Goal: Find specific page/section: Find specific page/section

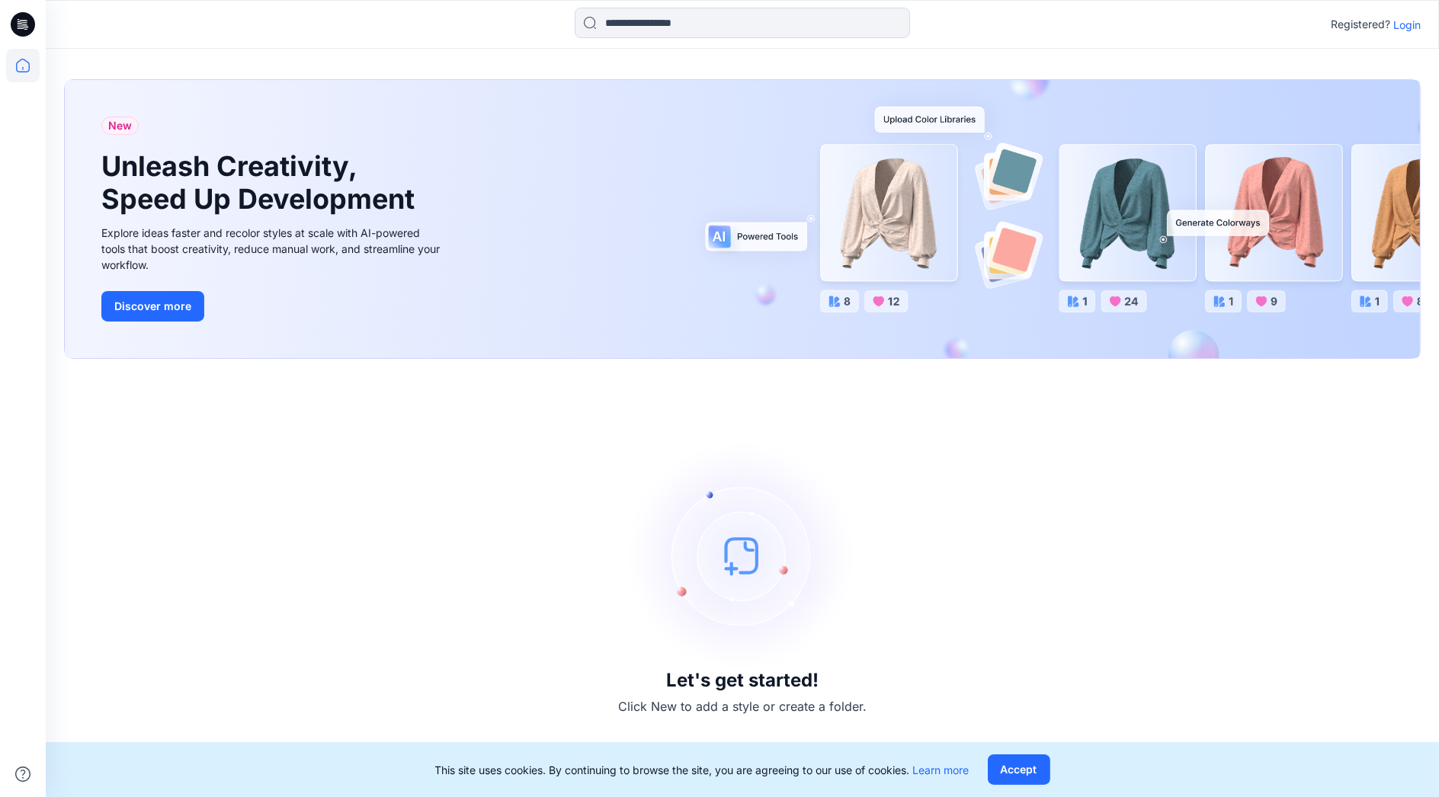
click at [1413, 25] on p "Login" at bounding box center [1407, 25] width 27 height 16
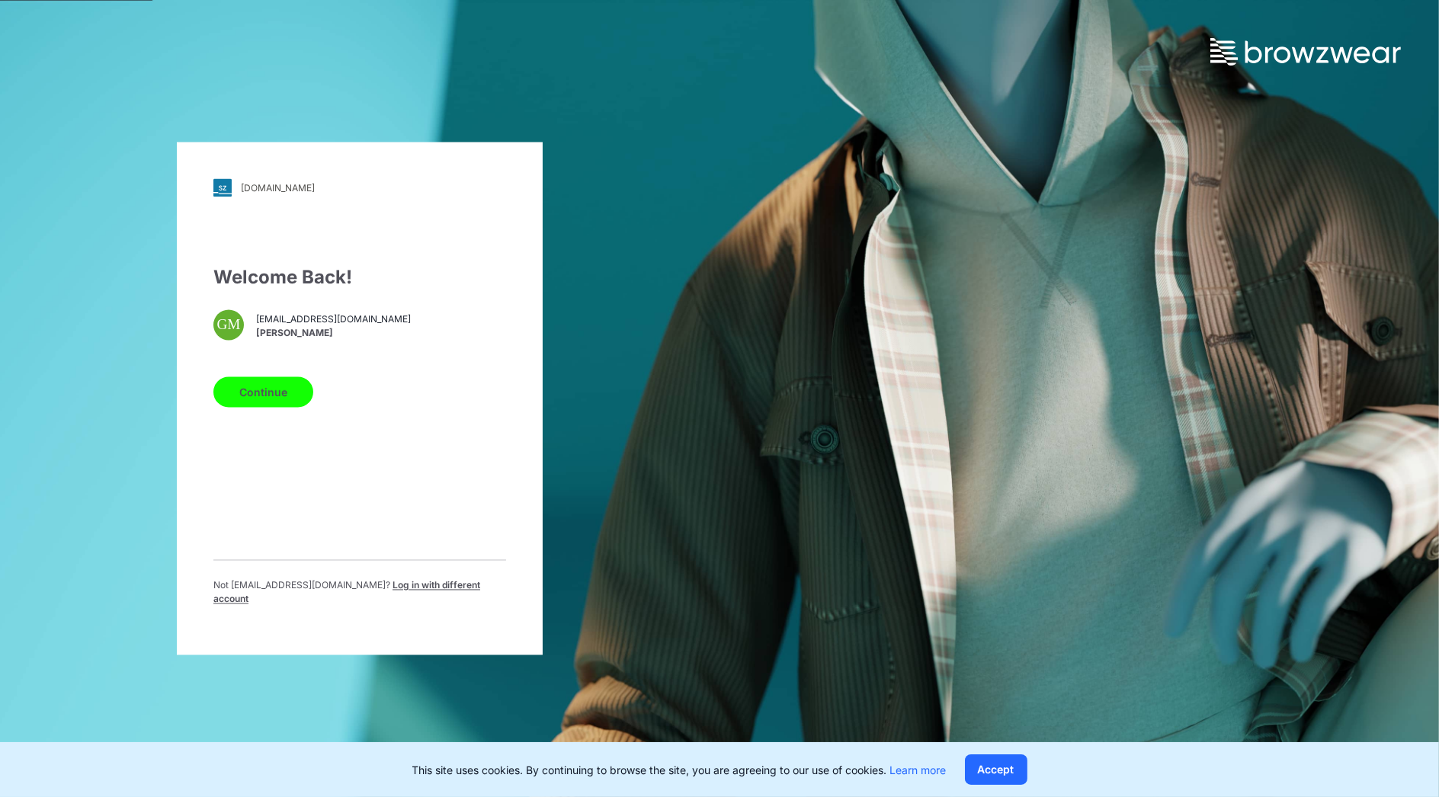
click at [279, 396] on button "Continue" at bounding box center [263, 392] width 100 height 30
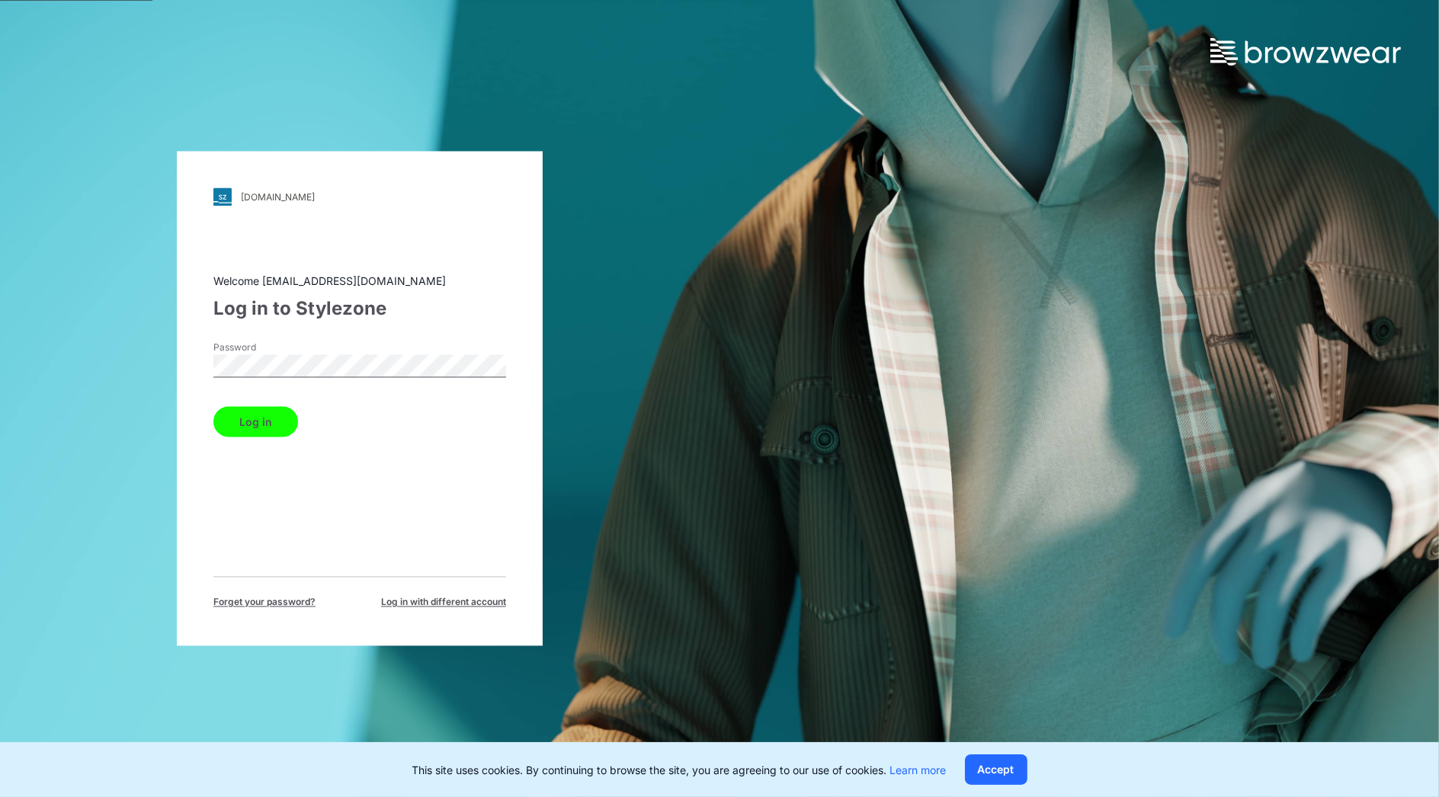
click at [233, 419] on button "Log in" at bounding box center [255, 422] width 85 height 30
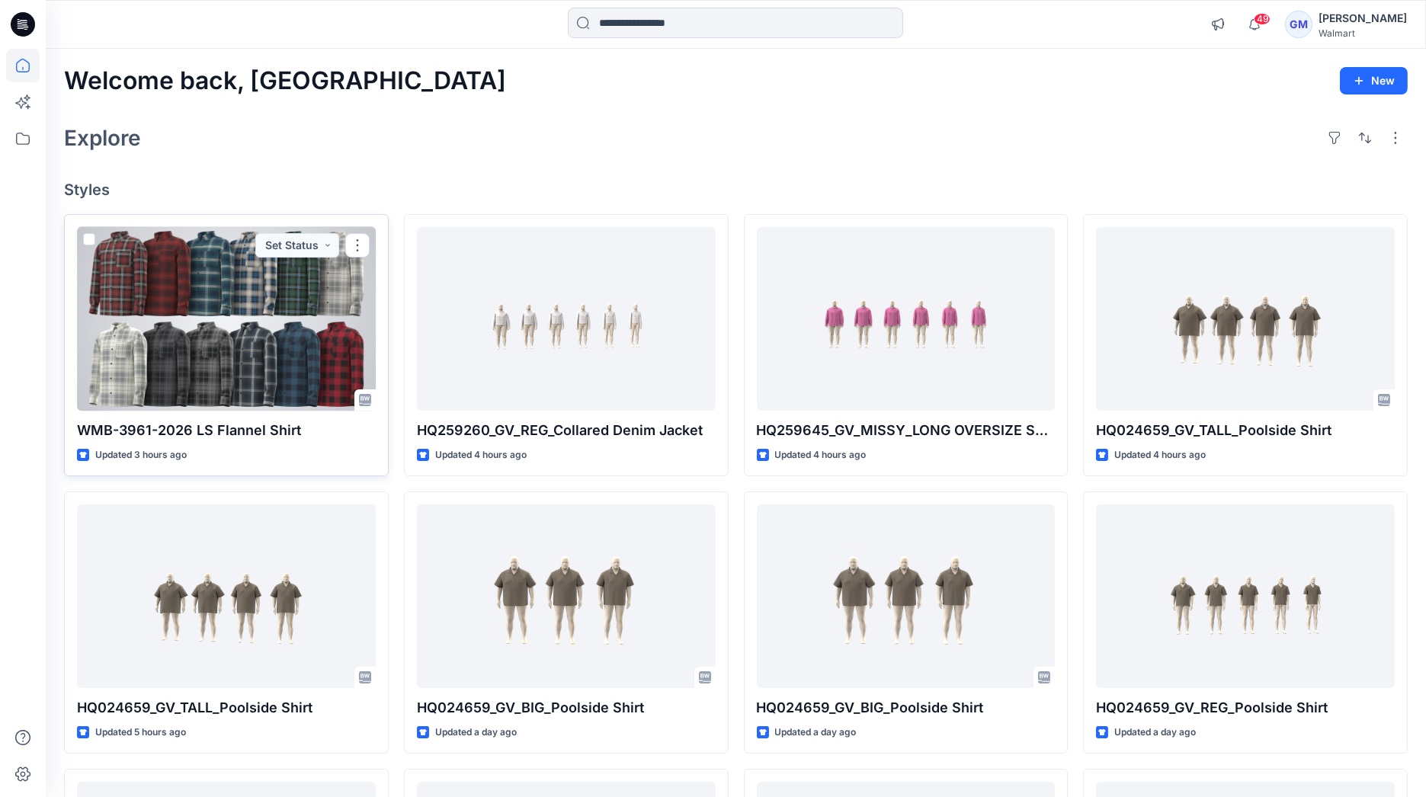
click at [255, 319] on div at bounding box center [226, 319] width 299 height 184
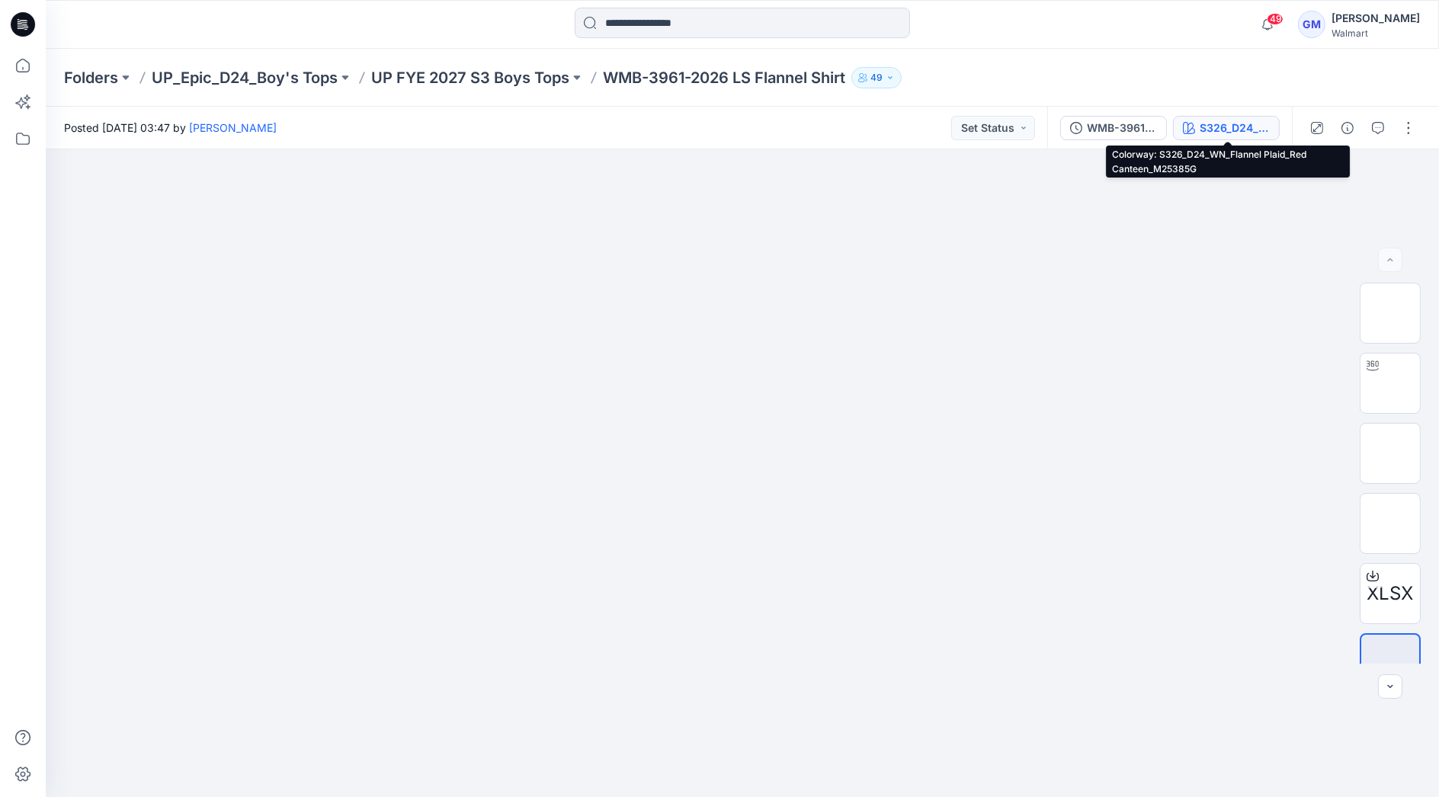
click at [1234, 122] on div "S326_D24_WN_Flannel Plaid_Red Canteen_M25385G" at bounding box center [1235, 128] width 70 height 17
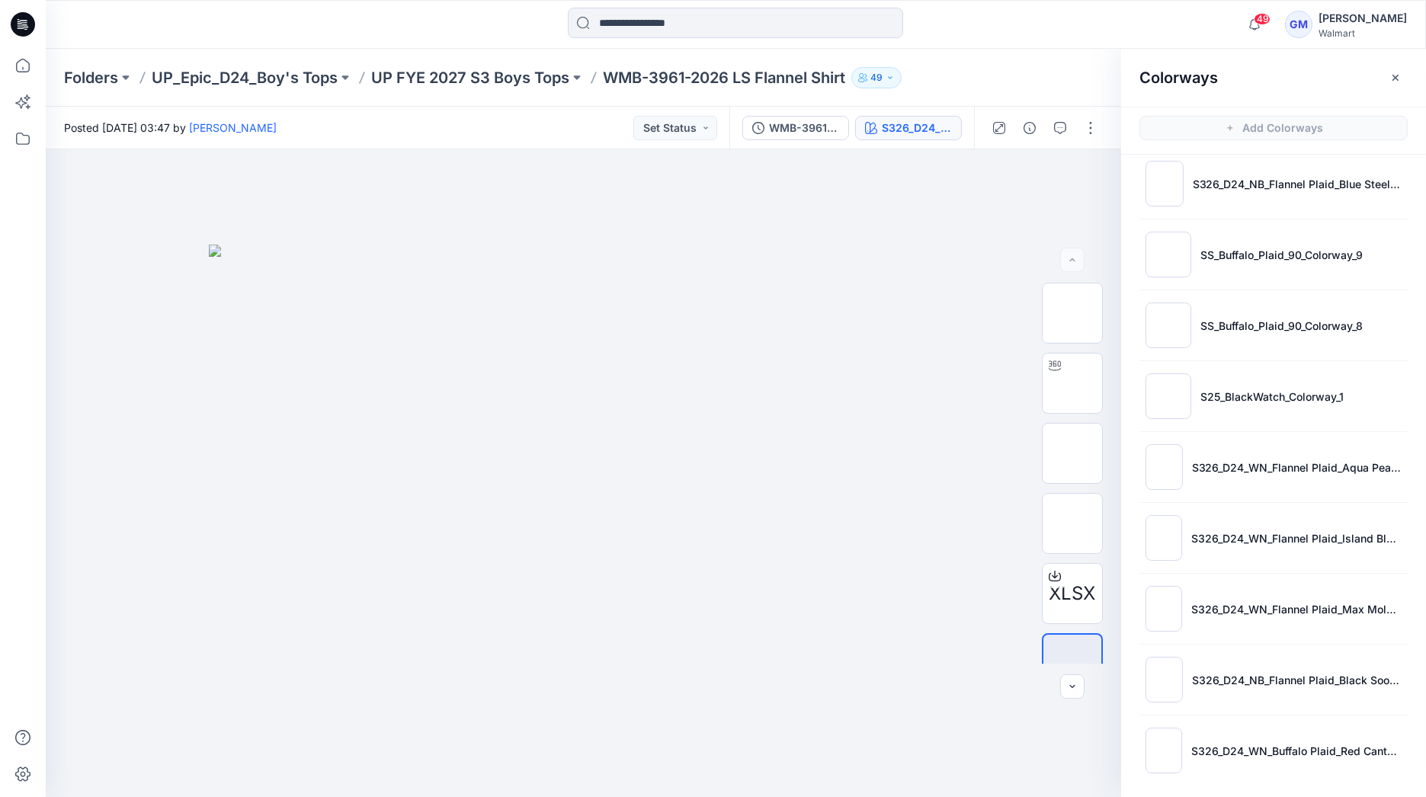
scroll to position [655, 0]
click at [1220, 613] on li "S326_D24_WN_Flannel Plaid_Max Mole_M25385D 1" at bounding box center [1274, 608] width 268 height 58
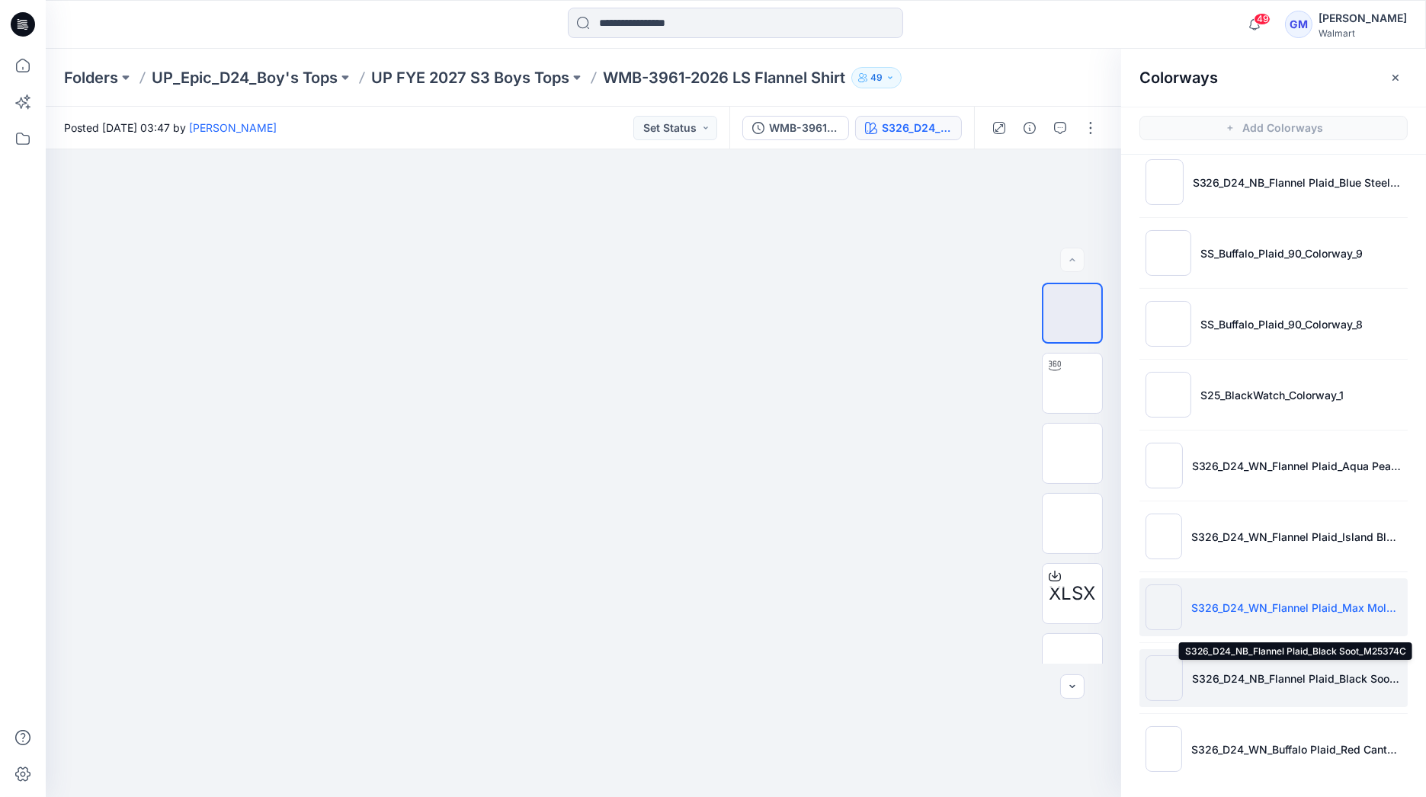
click at [1220, 671] on p "S326_D24_NB_Flannel Plaid_Black Soot_M25374C" at bounding box center [1297, 679] width 210 height 16
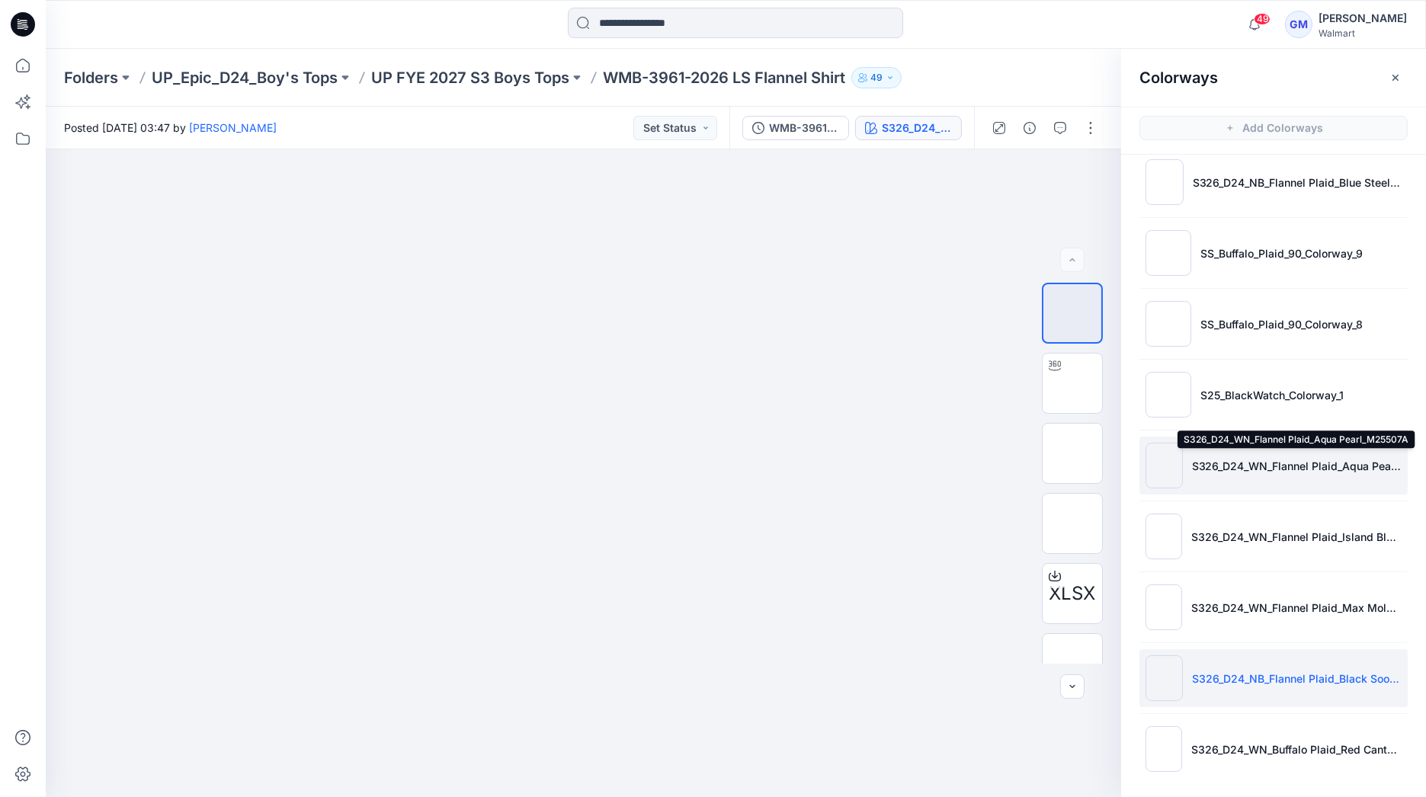
click at [1250, 458] on p "S326_D24_WN_Flannel Plaid_Aqua Pearl_M25507A" at bounding box center [1297, 466] width 210 height 16
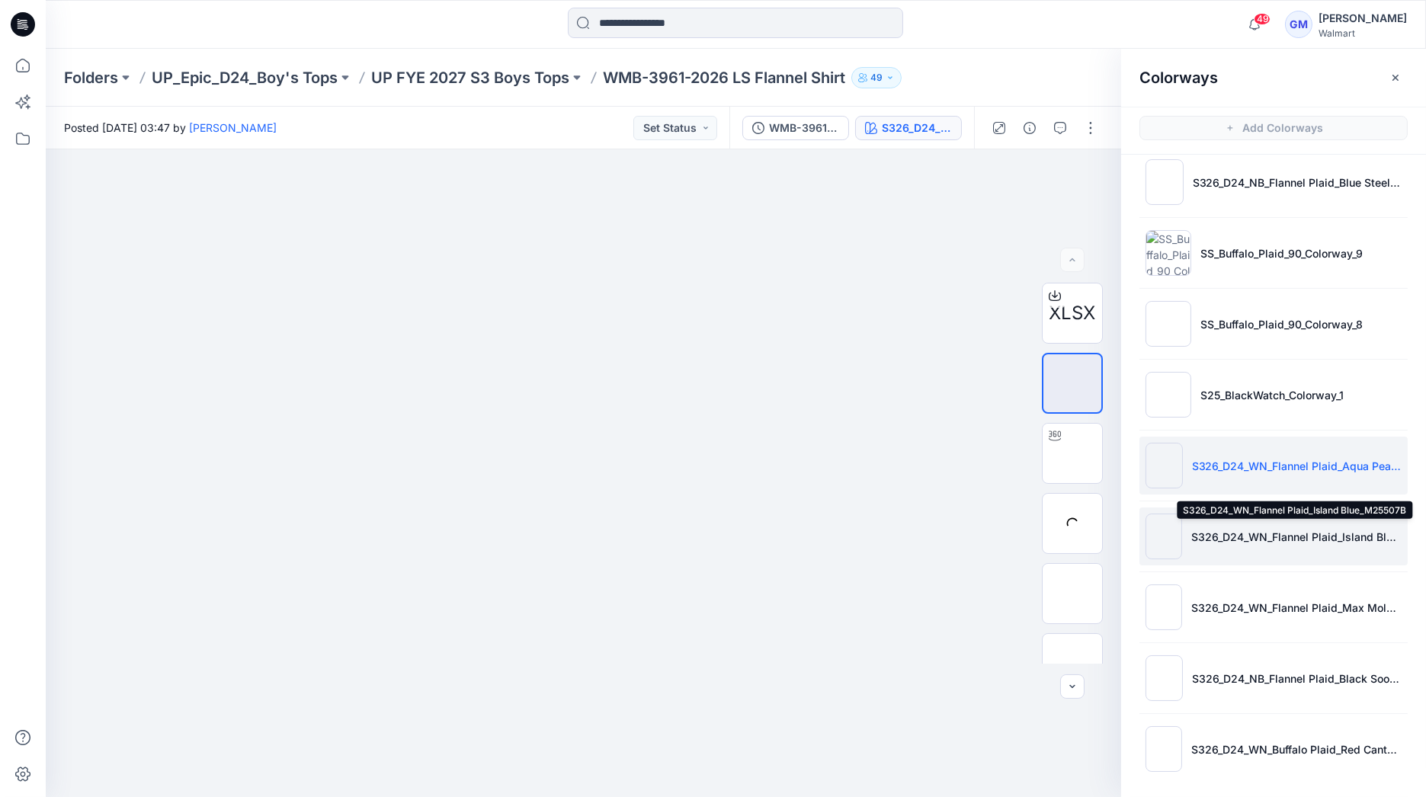
click at [1232, 529] on p "S326_D24_WN_Flannel Plaid_Island Blue_M25507B" at bounding box center [1297, 537] width 210 height 16
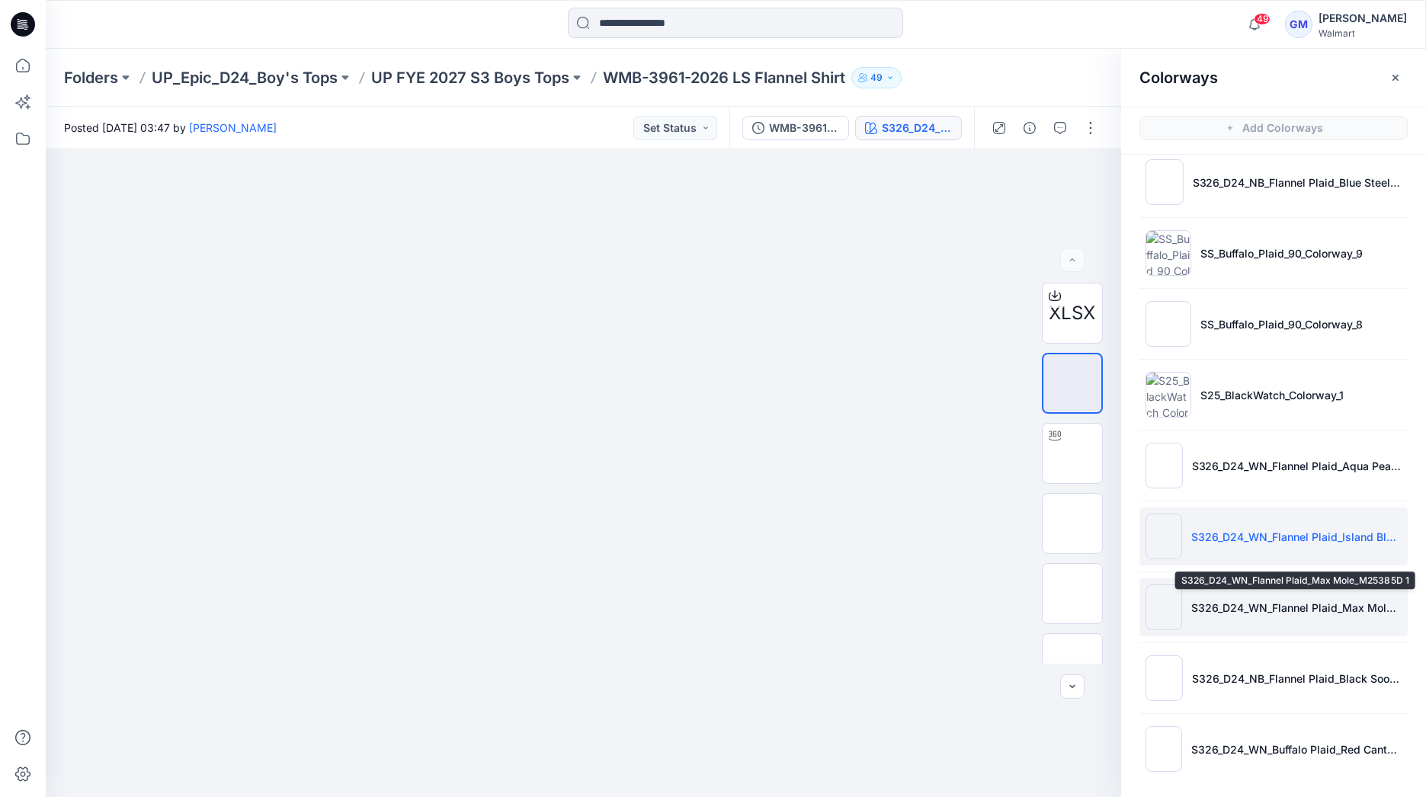
click at [1235, 600] on p "S326_D24_WN_Flannel Plaid_Max Mole_M25385D 1" at bounding box center [1297, 608] width 210 height 16
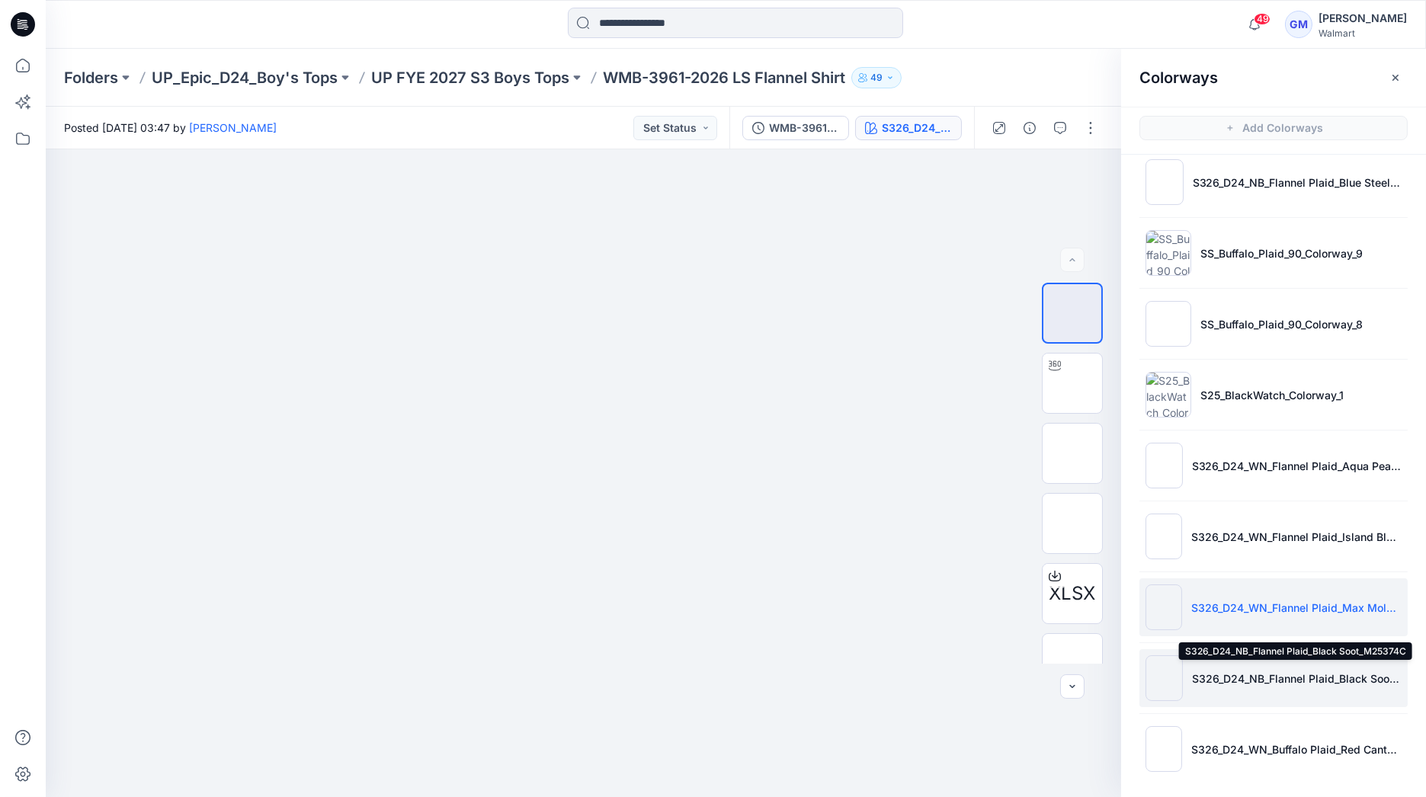
click at [1226, 678] on p "S326_D24_NB_Flannel Plaid_Black Soot_M25374C" at bounding box center [1297, 679] width 210 height 16
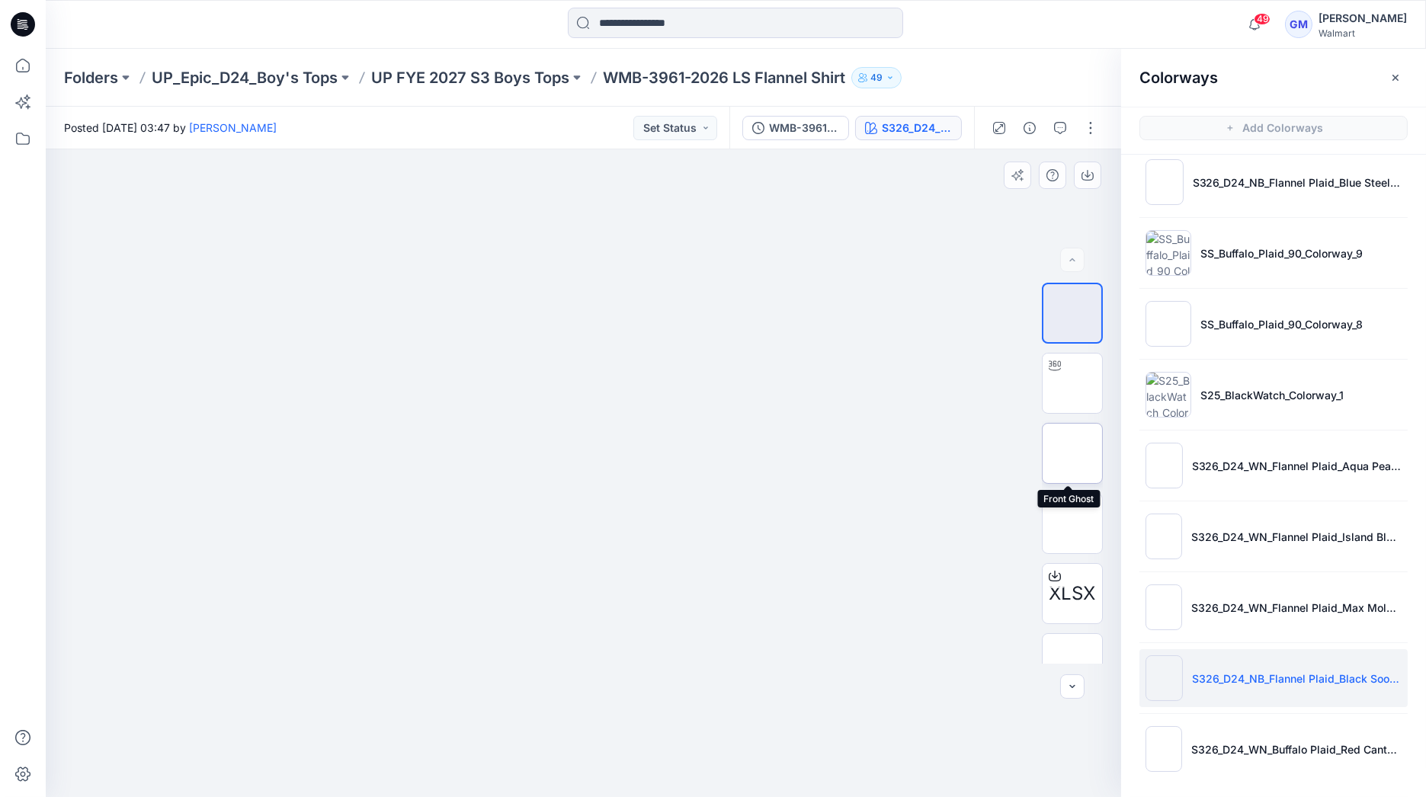
click at [1073, 454] on img at bounding box center [1073, 454] width 0 height 0
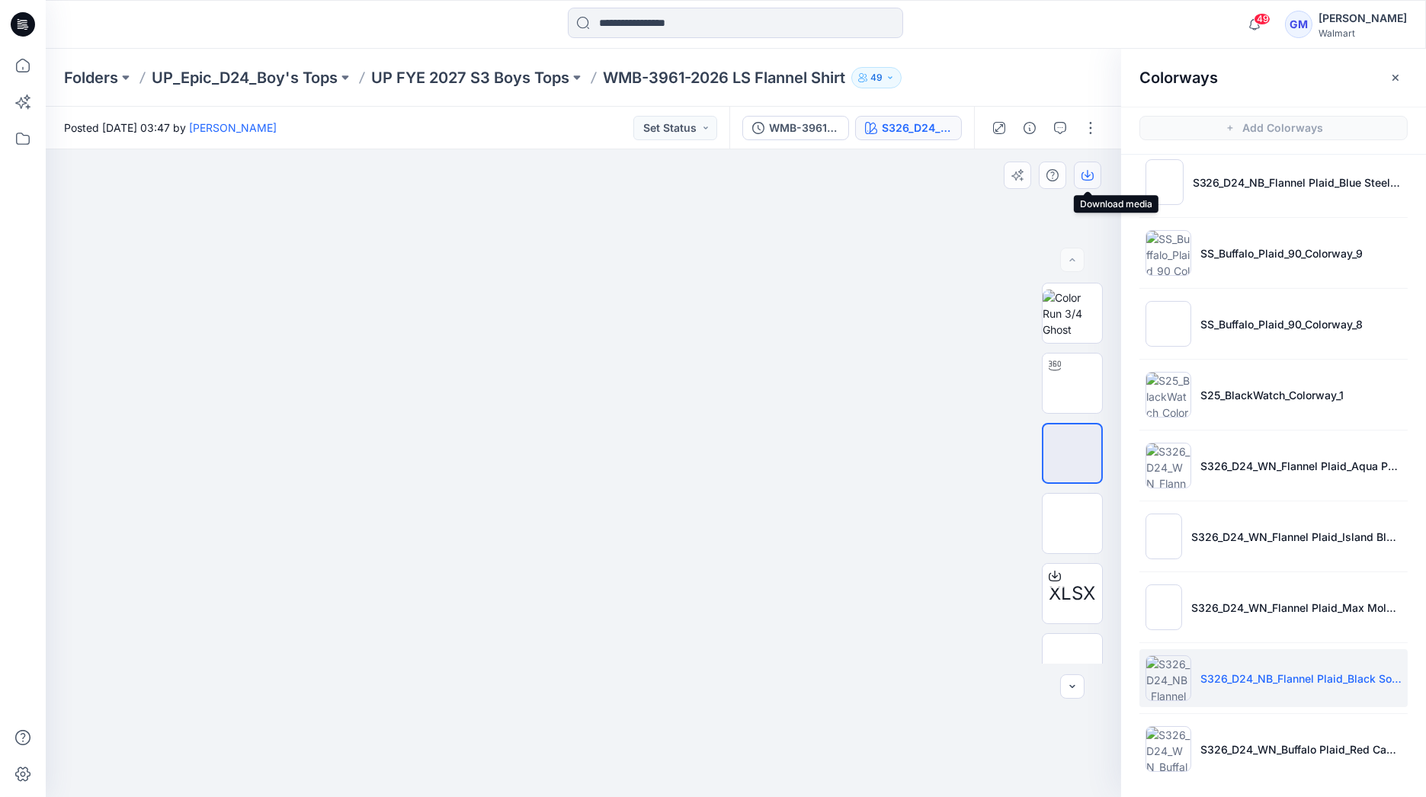
click at [1091, 175] on icon "button" at bounding box center [1088, 175] width 12 height 12
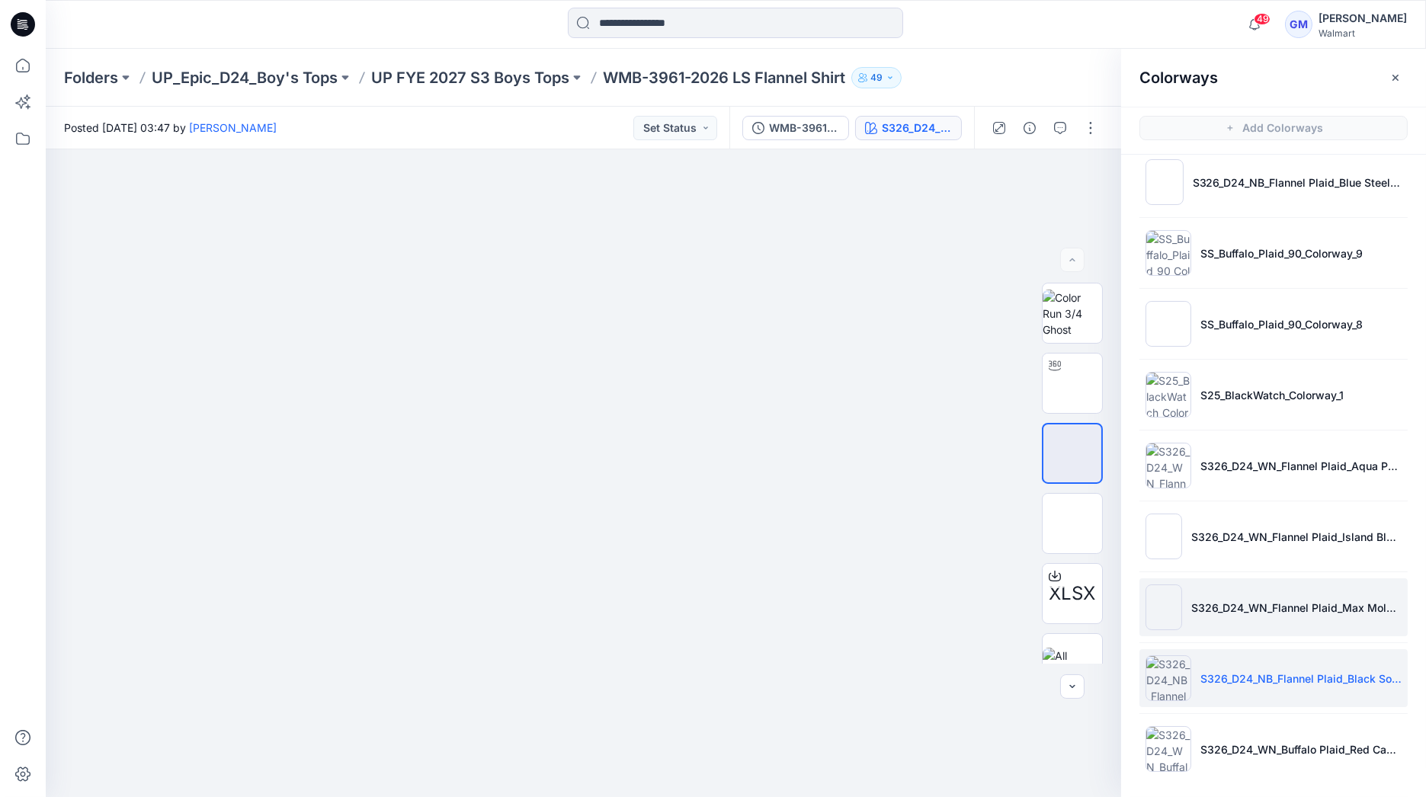
click at [1248, 616] on li "S326_D24_WN_Flannel Plaid_Max Mole_M25385D 1" at bounding box center [1274, 608] width 268 height 58
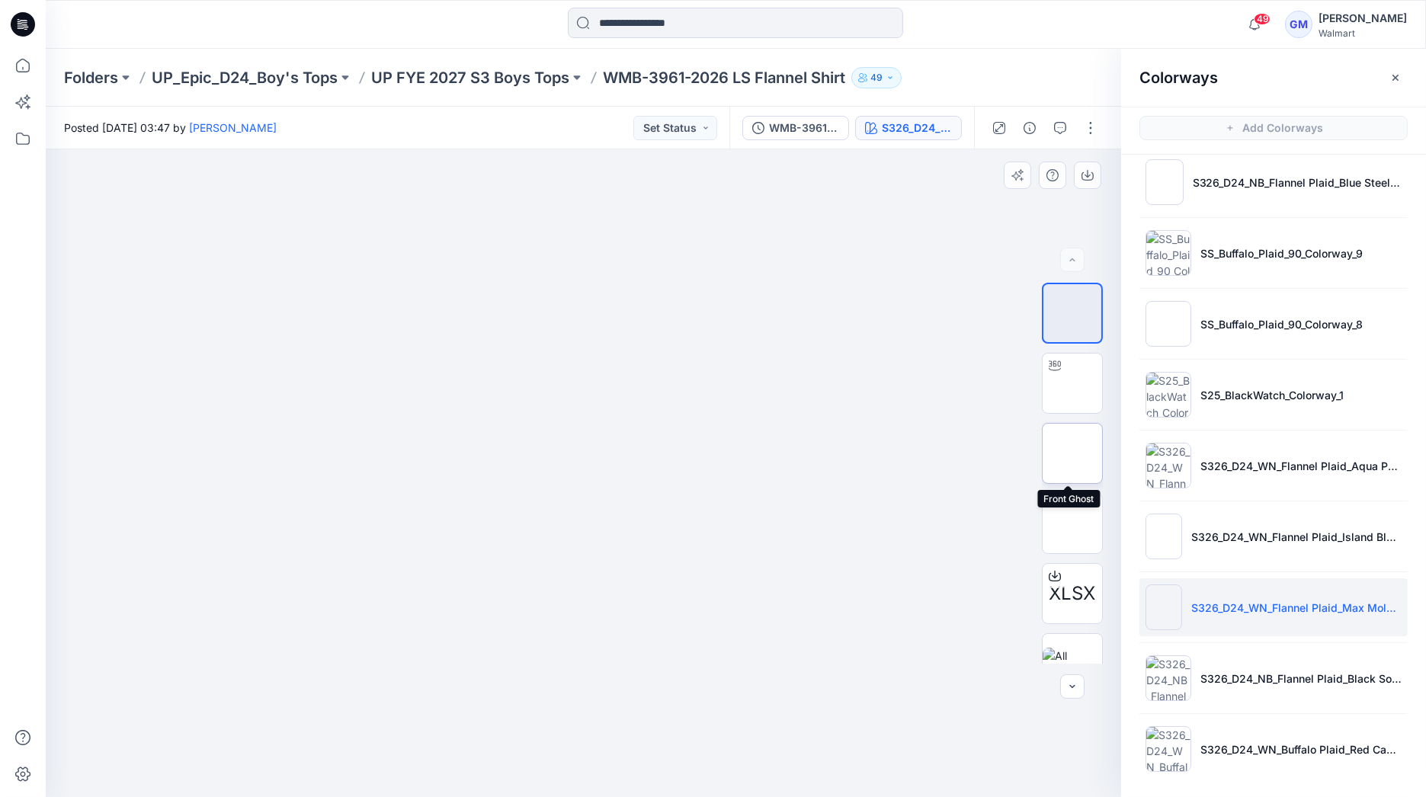
click at [1073, 454] on img at bounding box center [1073, 454] width 0 height 0
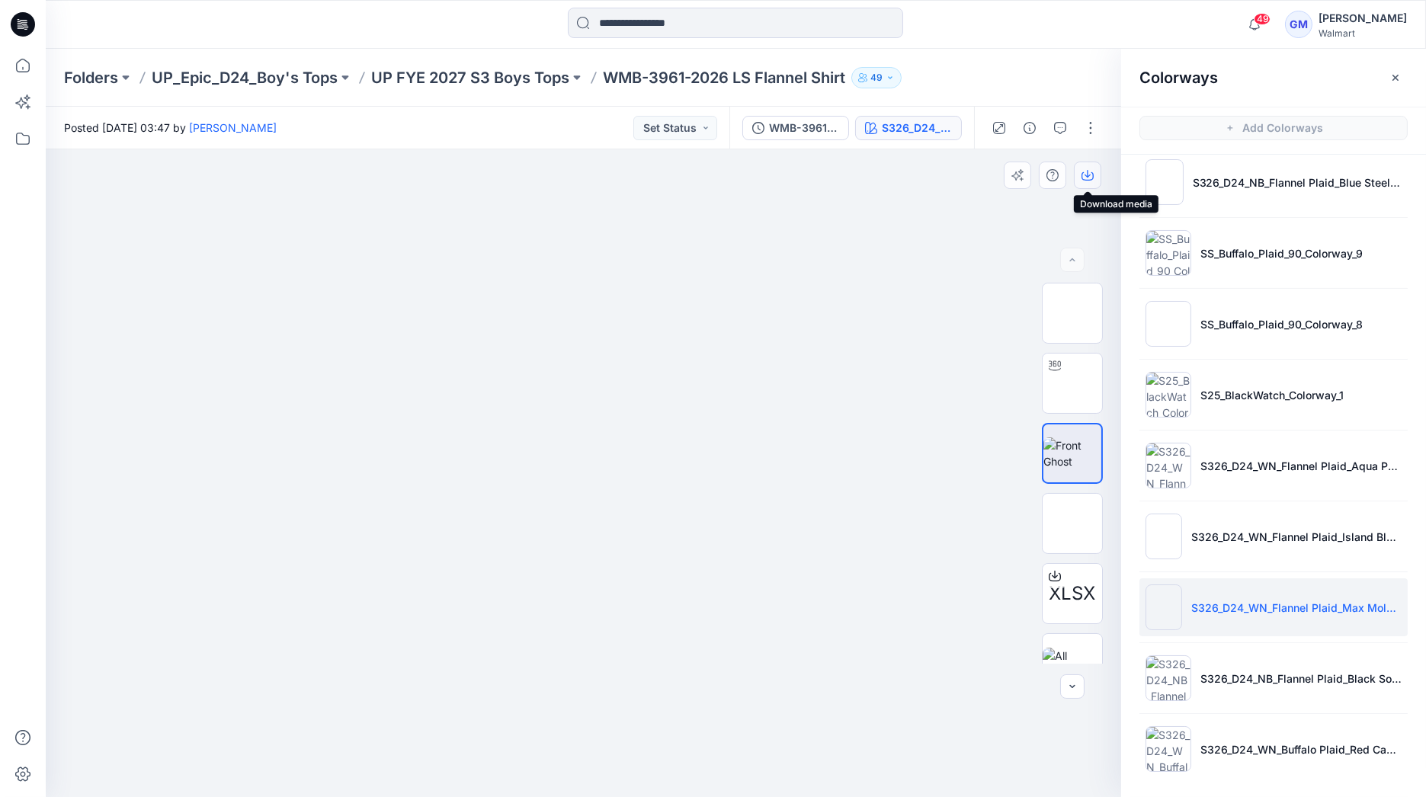
click at [1091, 172] on icon "button" at bounding box center [1088, 175] width 12 height 12
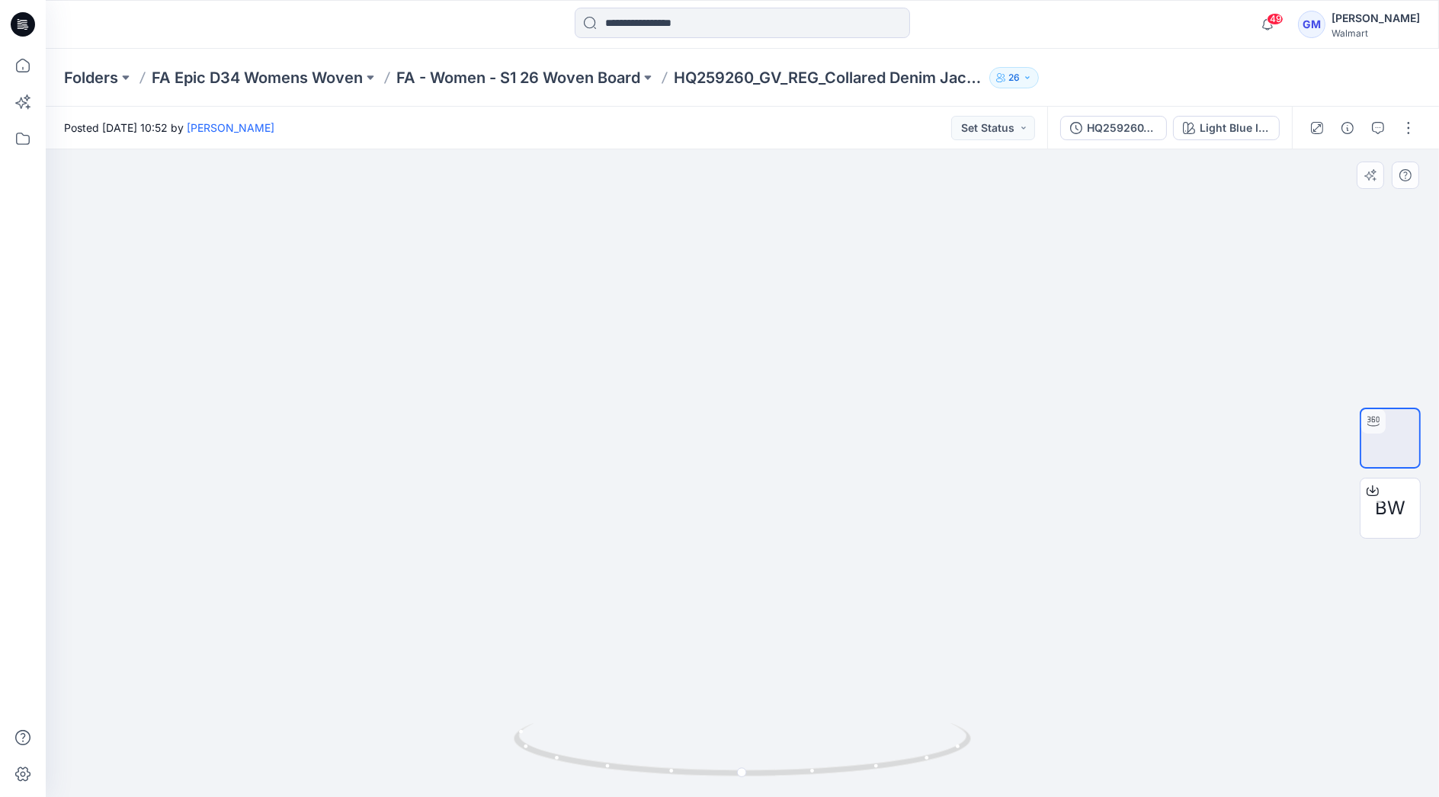
drag, startPoint x: 303, startPoint y: 538, endPoint x: 463, endPoint y: 512, distance: 162.2
click at [609, 72] on p "FA - Women - S1 26 Woven Board" at bounding box center [518, 77] width 244 height 21
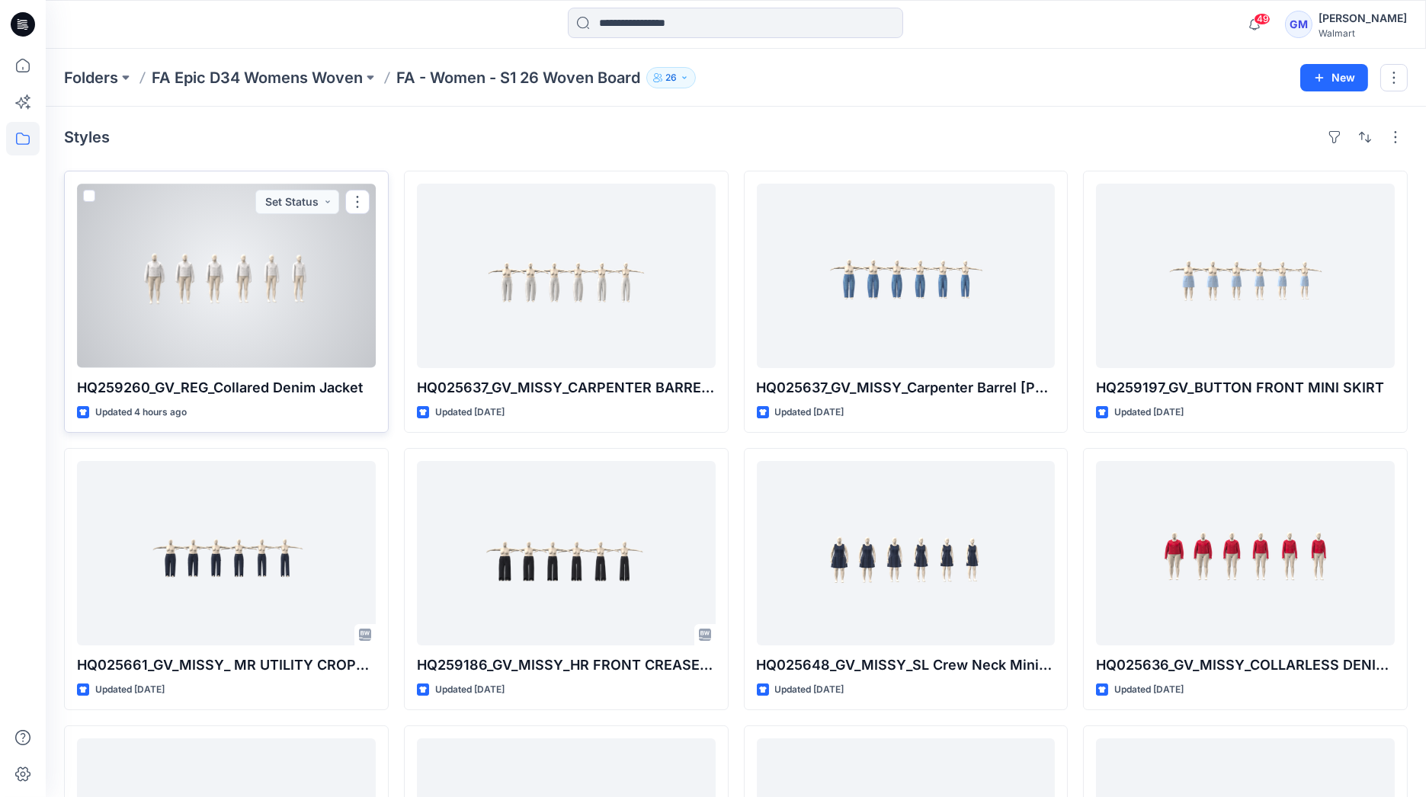
click at [245, 313] on div at bounding box center [226, 276] width 299 height 184
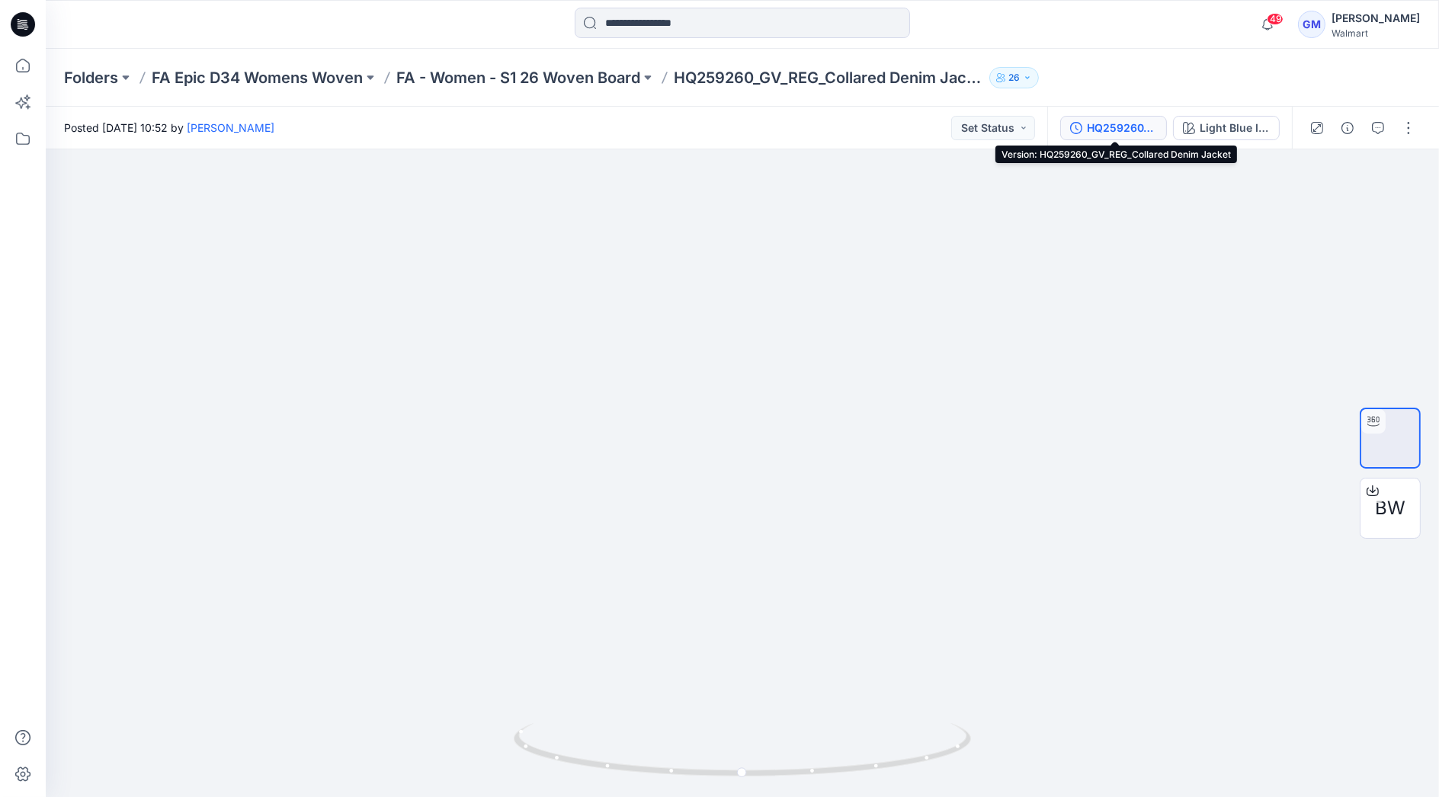
click at [1129, 131] on div "HQ259260_GV_REG_Collared Denim Jacket" at bounding box center [1122, 128] width 70 height 17
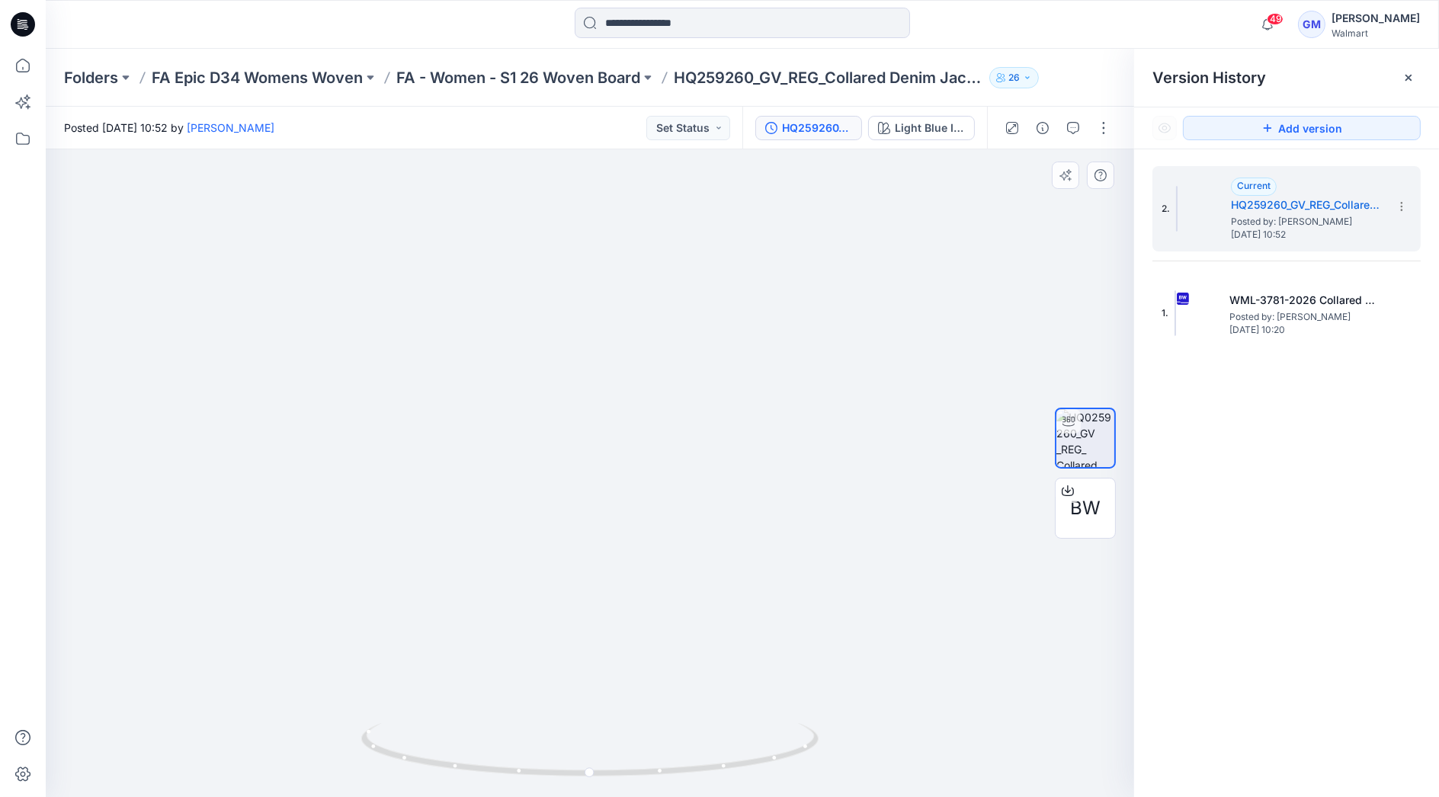
drag, startPoint x: 179, startPoint y: 478, endPoint x: 442, endPoint y: 320, distance: 306.7
click at [442, 320] on img at bounding box center [789, 189] width 1487 height 1216
click at [773, 32] on input at bounding box center [742, 23] width 335 height 30
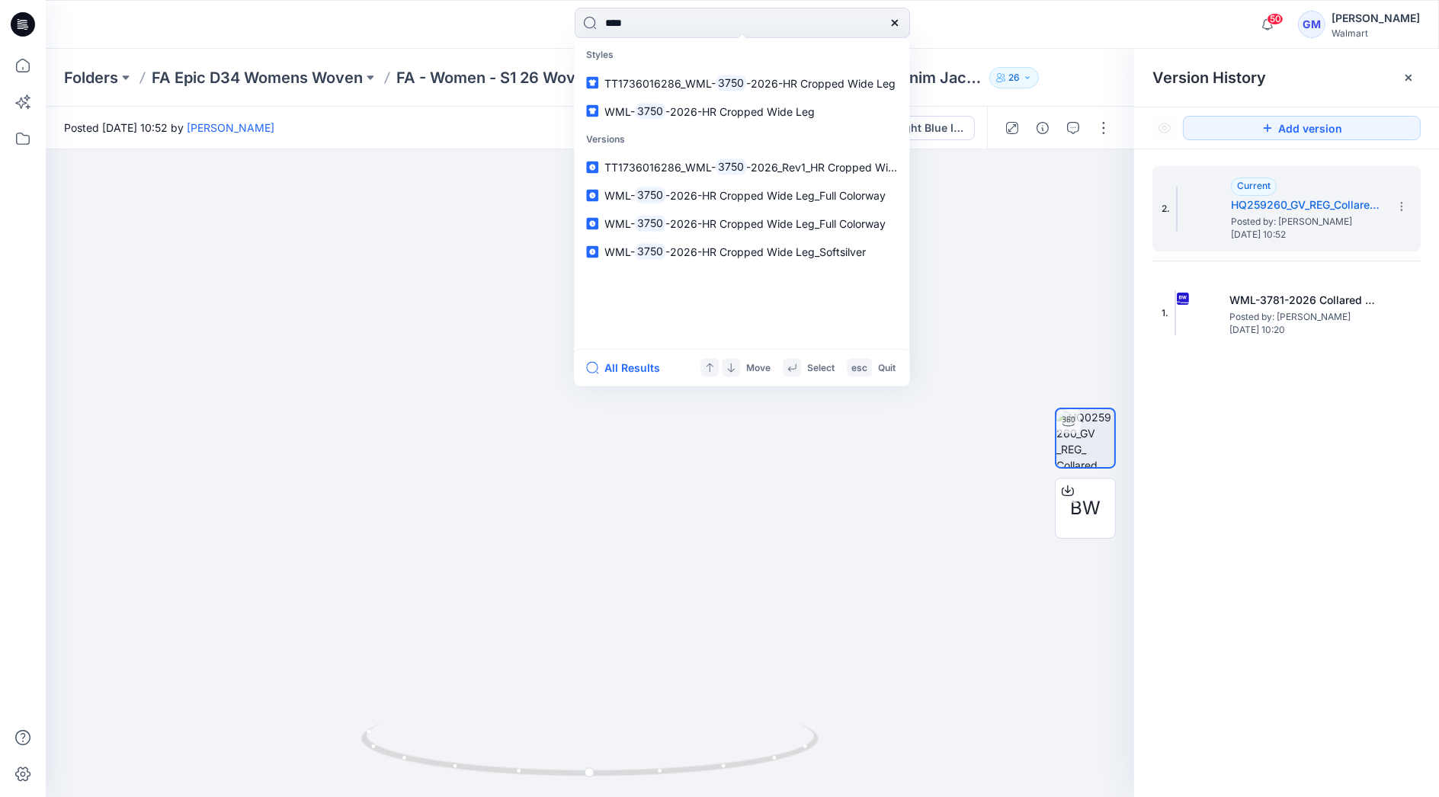
click at [294, 18] on div "**** Styles TT1736016286_WML- 3750 -2026-HR Cropped Wide Leg WML- 3750 -2026-HR…" at bounding box center [742, 25] width 1393 height 34
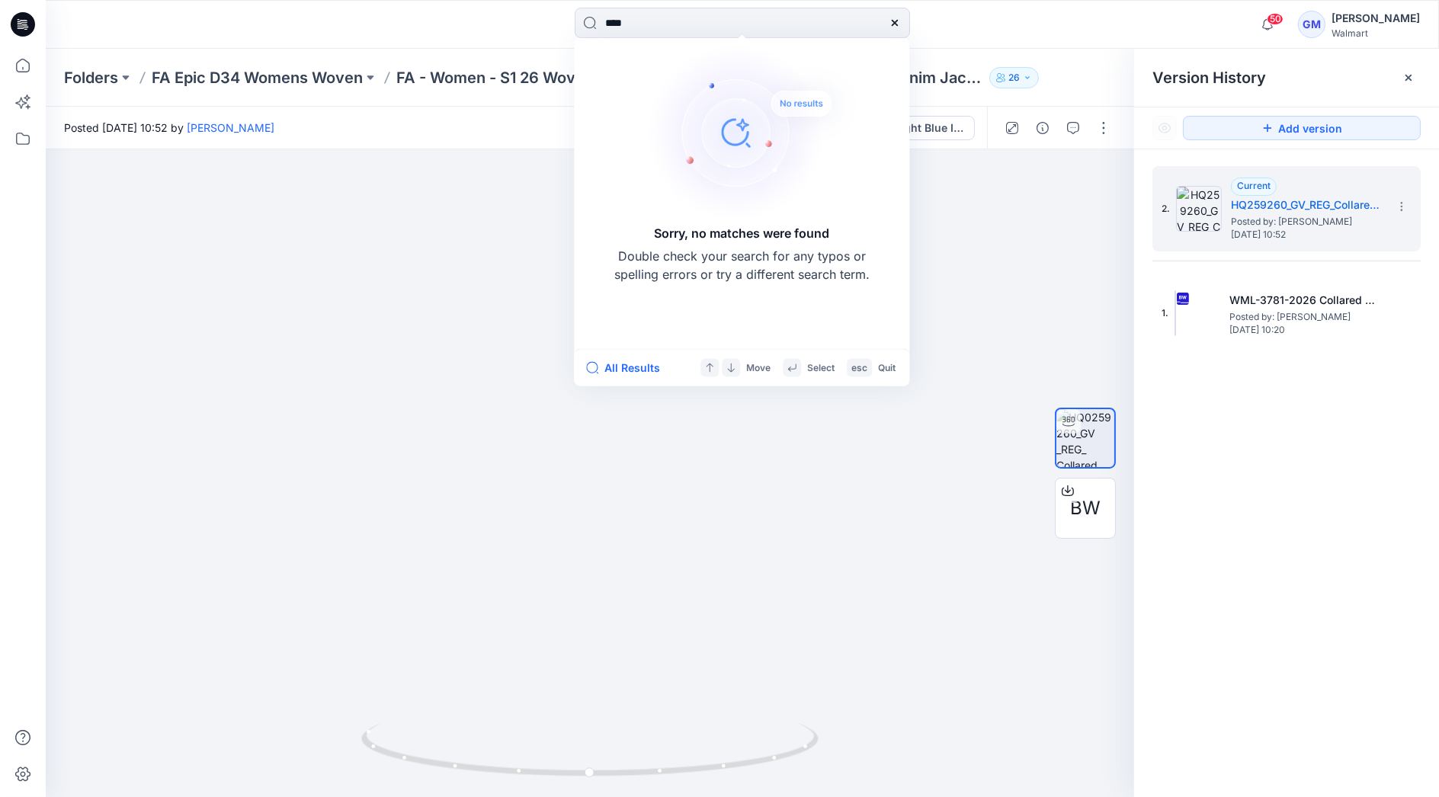
drag, startPoint x: 656, startPoint y: 29, endPoint x: 580, endPoint y: -2, distance: 82.1
click at [580, 0] on html "**** Sorry, no matches were found Double check your search for any typos or spe…" at bounding box center [719, 398] width 1439 height 797
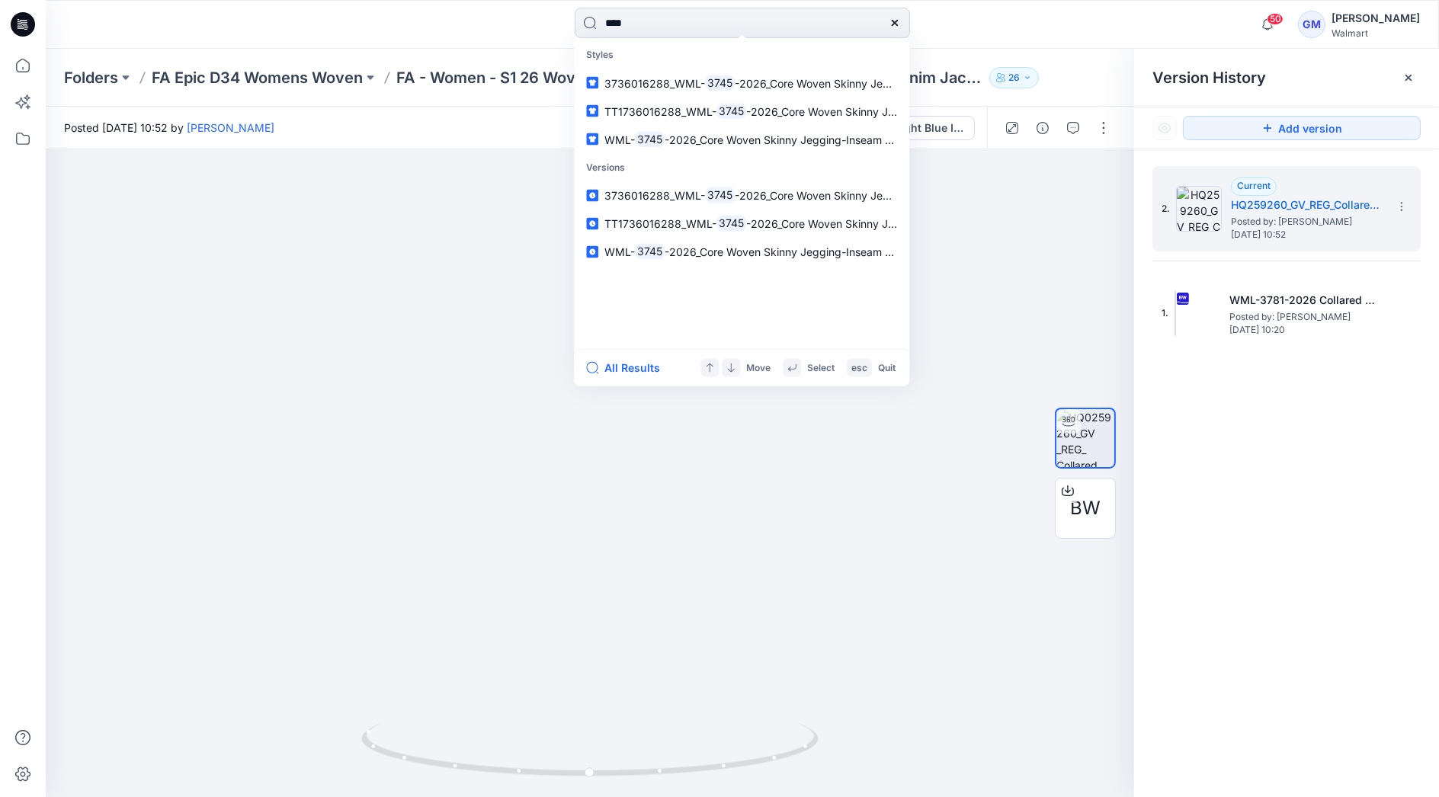
click at [648, 24] on input "****" at bounding box center [742, 23] width 335 height 30
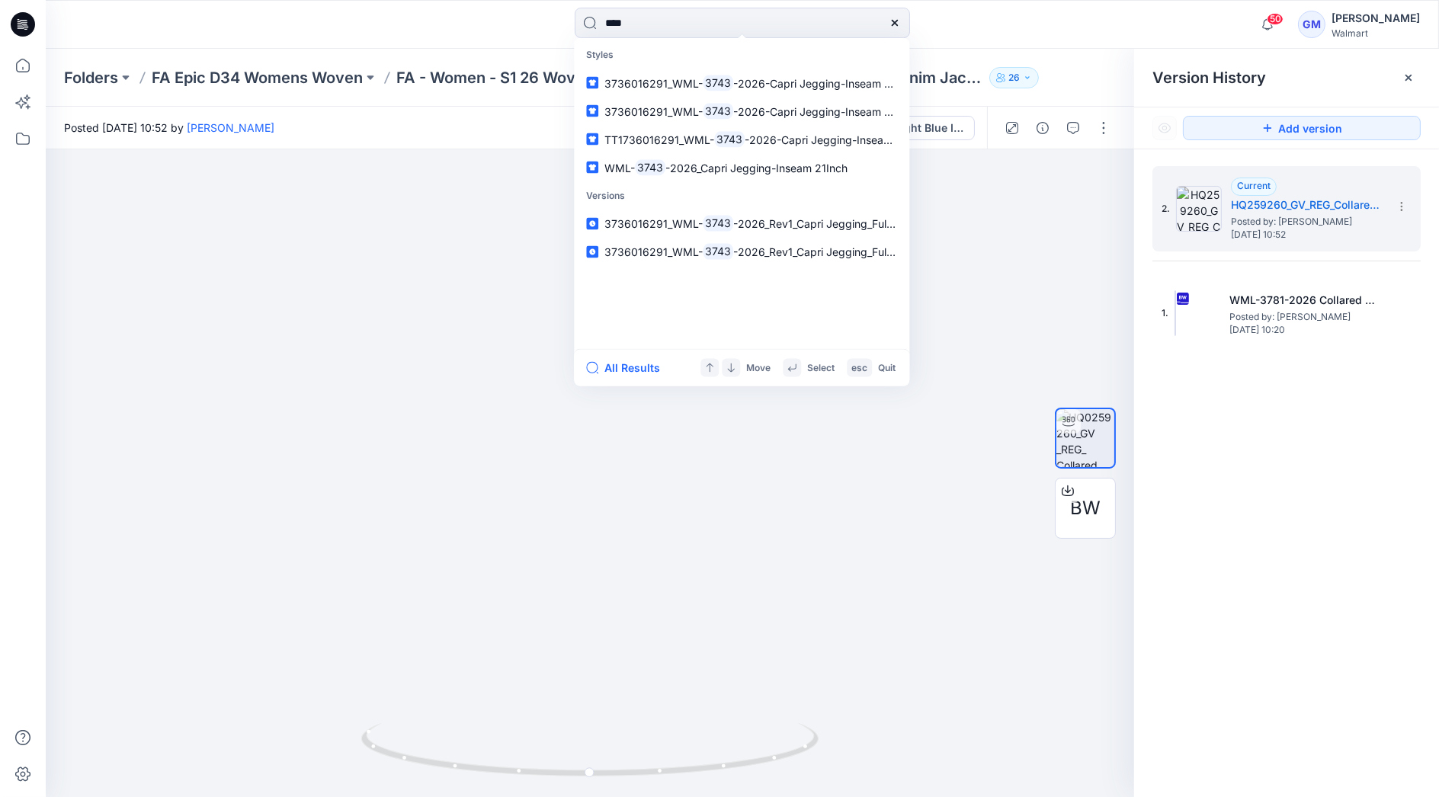
drag, startPoint x: 679, startPoint y: 9, endPoint x: 470, endPoint y: 11, distance: 208.9
click at [470, 11] on div "**** Styles 3736016291_WML- 3743 -2026-Capri Jegging-Inseam 23 Inch 3736016291_…" at bounding box center [742, 25] width 697 height 34
type input "****"
